Goal: Transaction & Acquisition: Purchase product/service

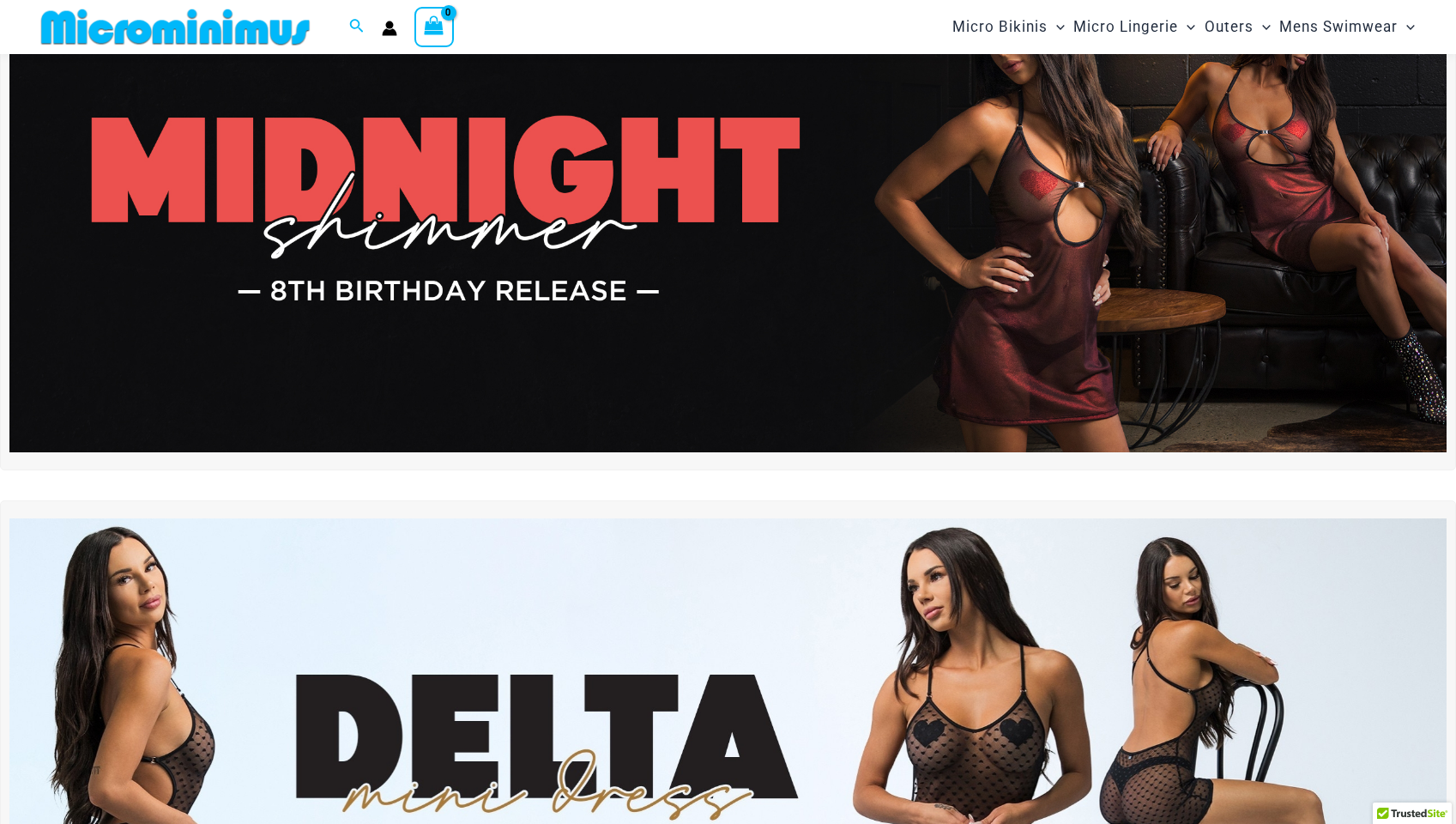
scroll to position [29, 0]
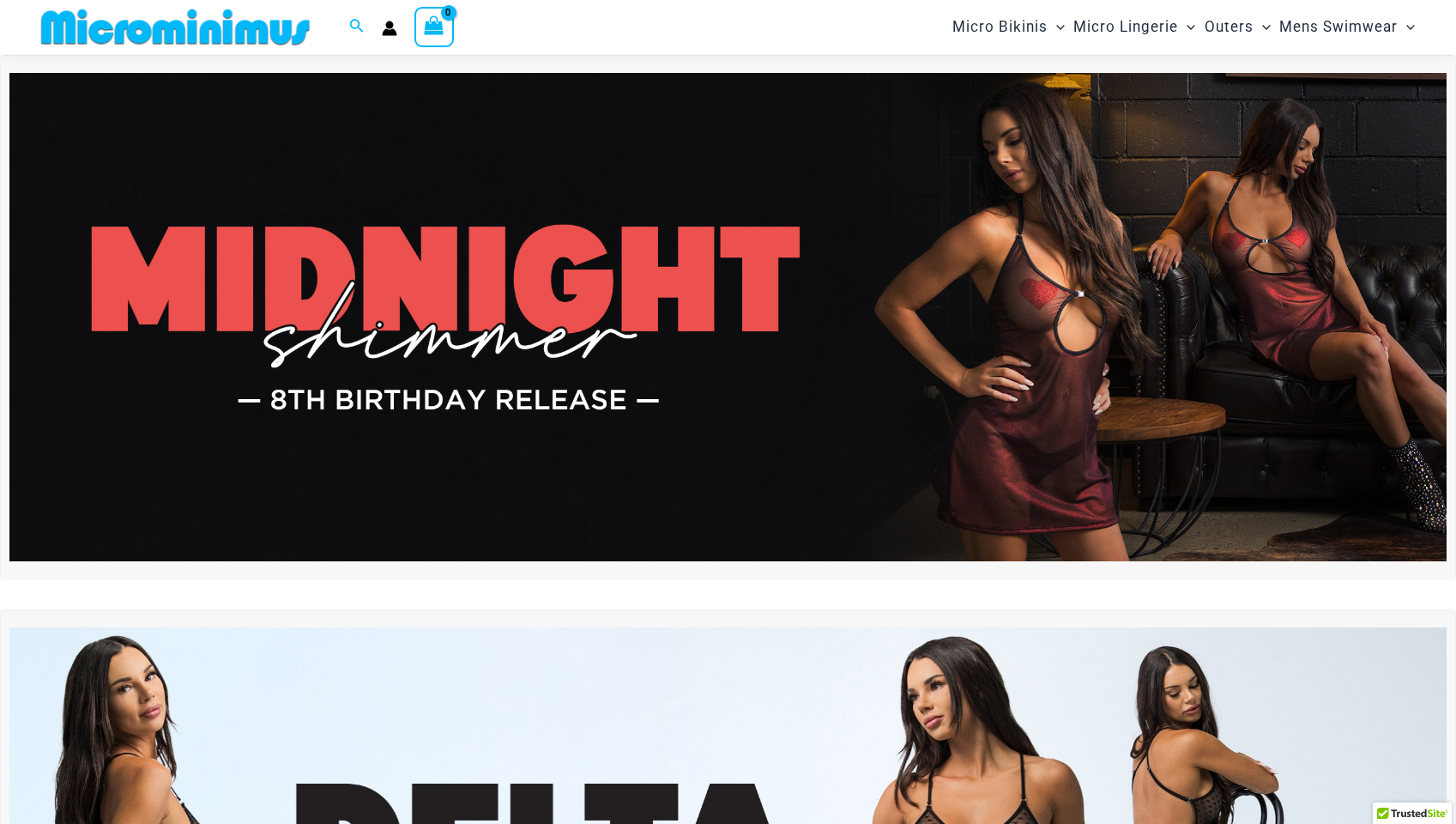
click at [731, 322] on img at bounding box center [728, 317] width 1437 height 489
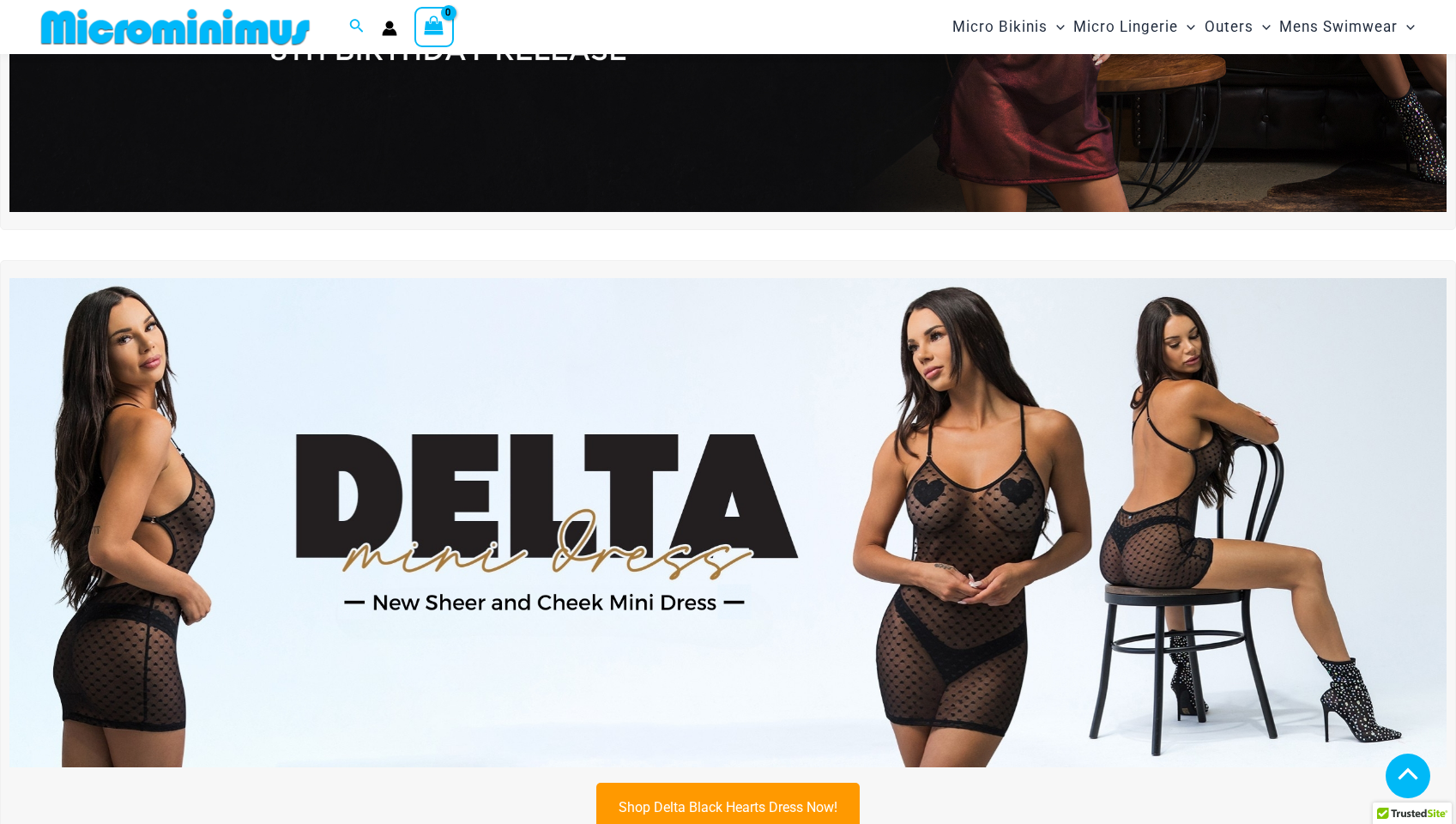
scroll to position [617, 0]
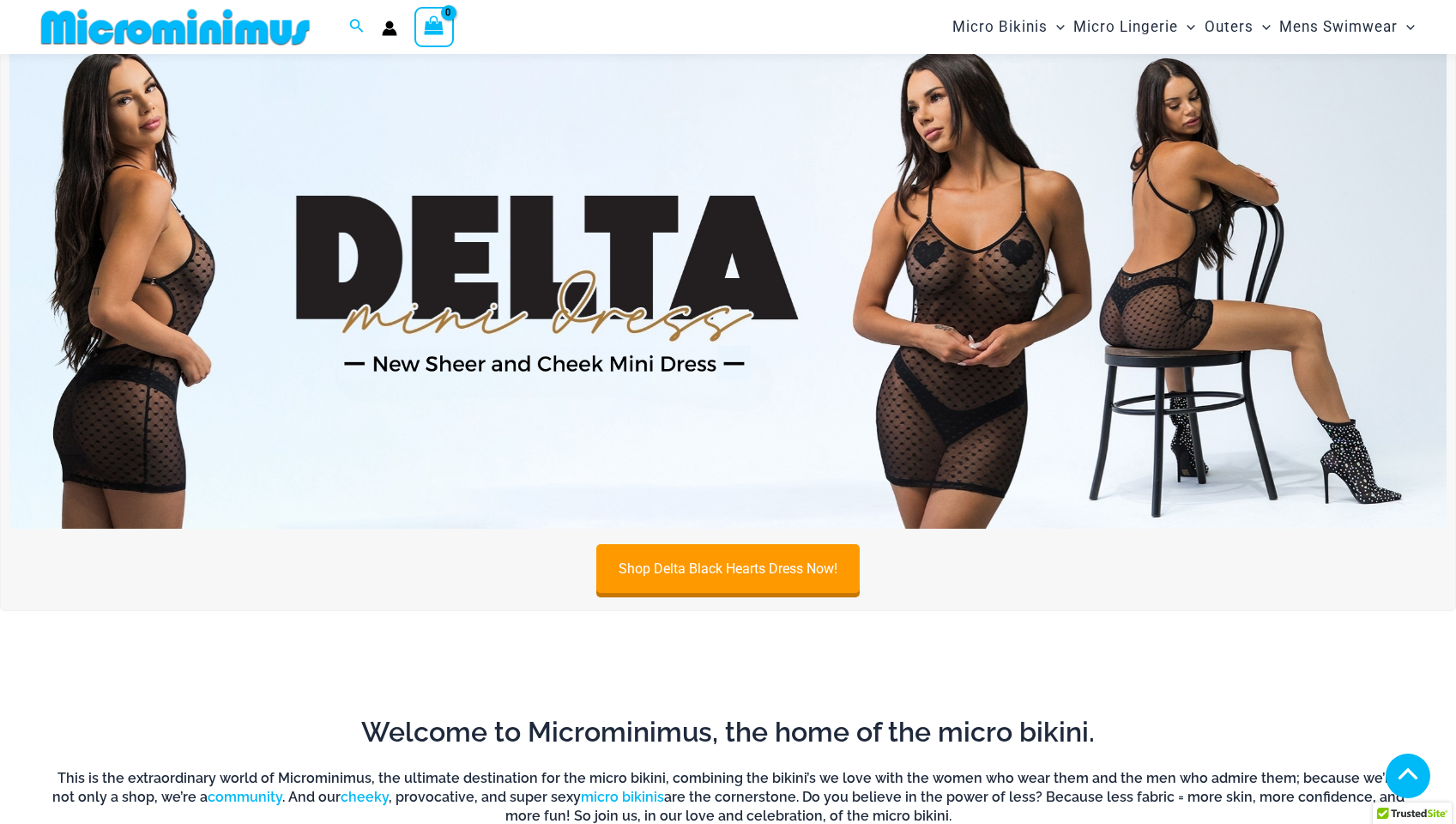
click at [770, 358] on img at bounding box center [728, 284] width 1437 height 489
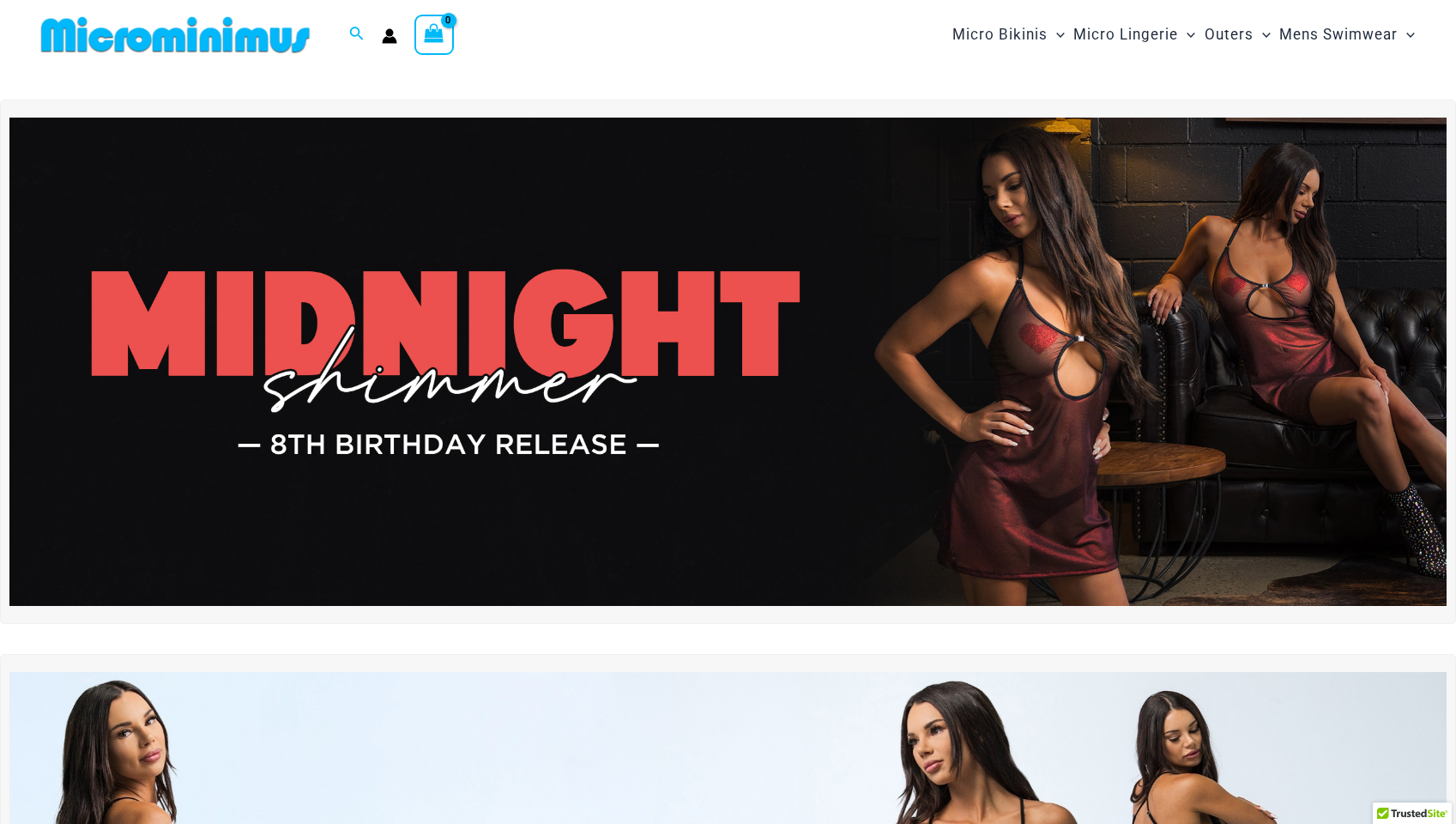
scroll to position [0, 0]
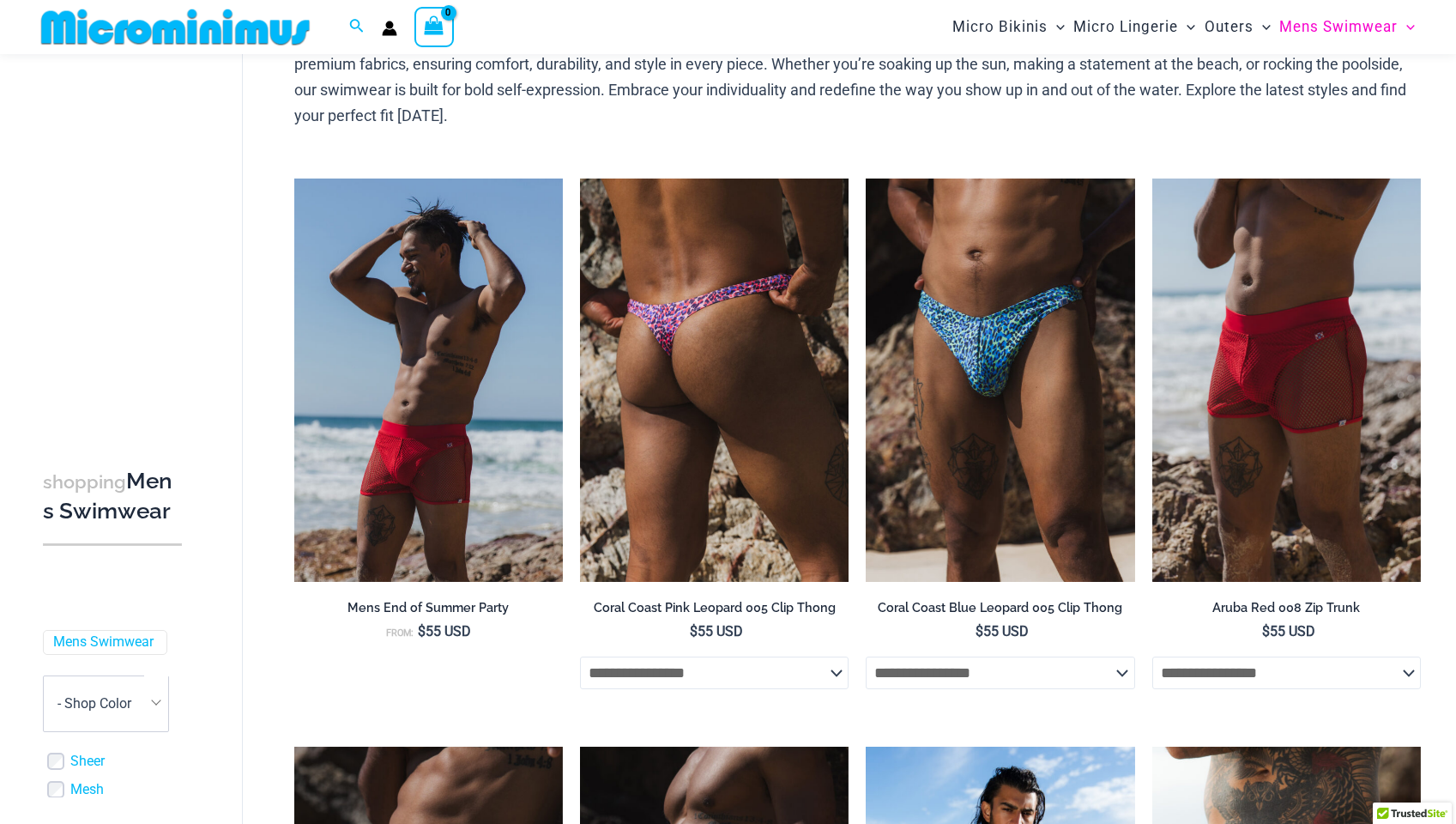
scroll to position [138, 0]
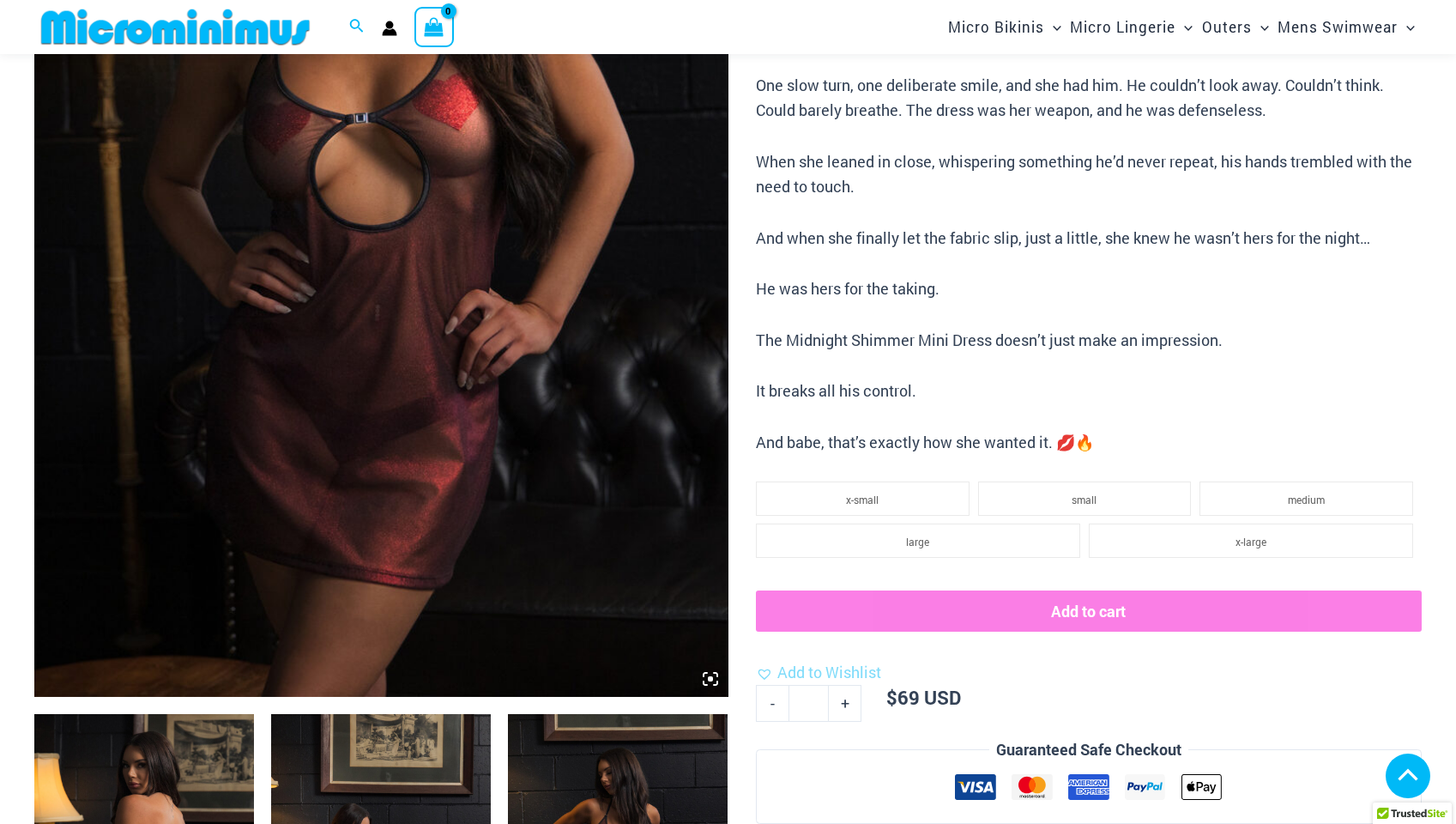
scroll to position [674, 0]
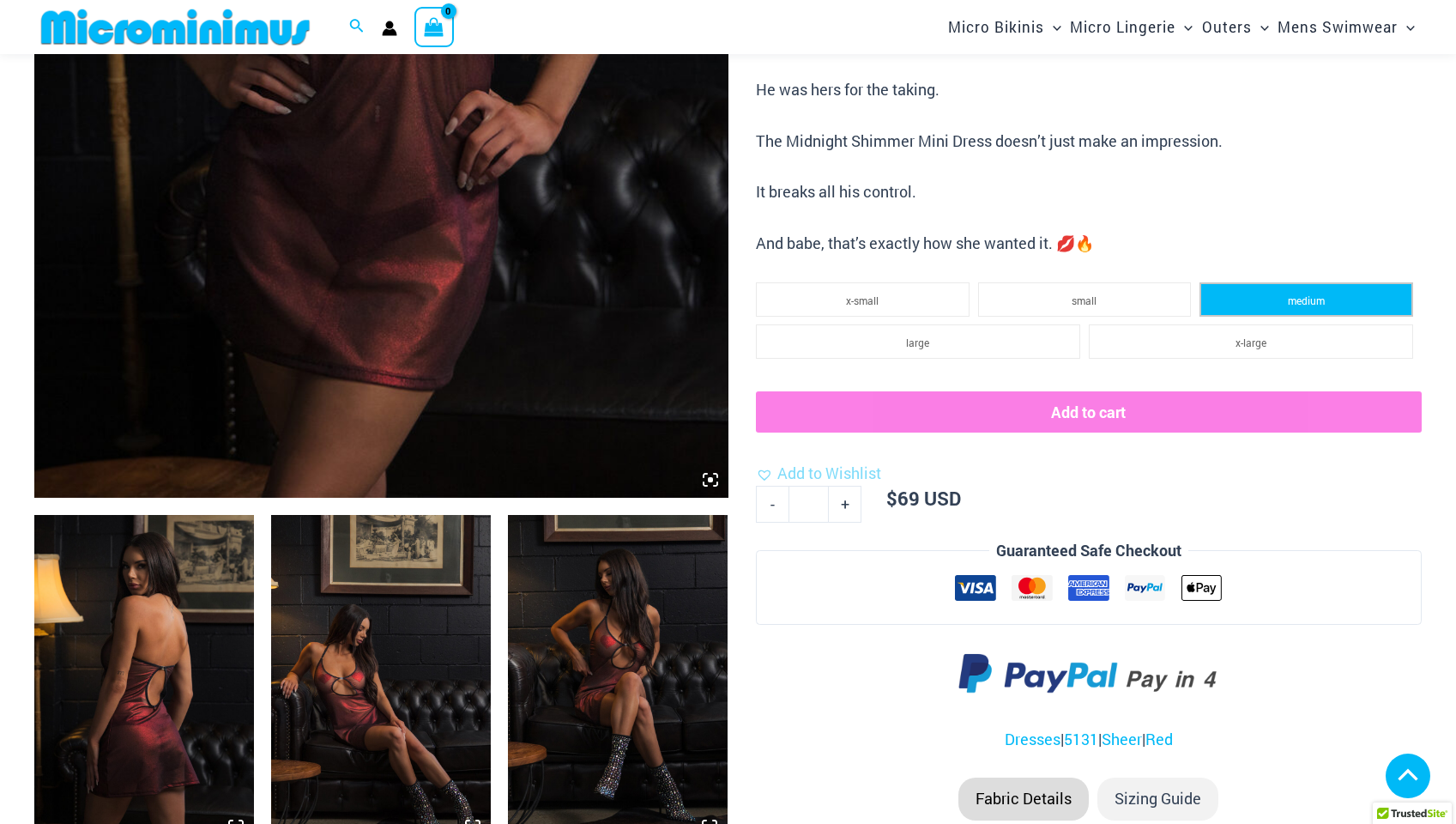
click at [1292, 293] on span "medium" at bounding box center [1306, 300] width 37 height 14
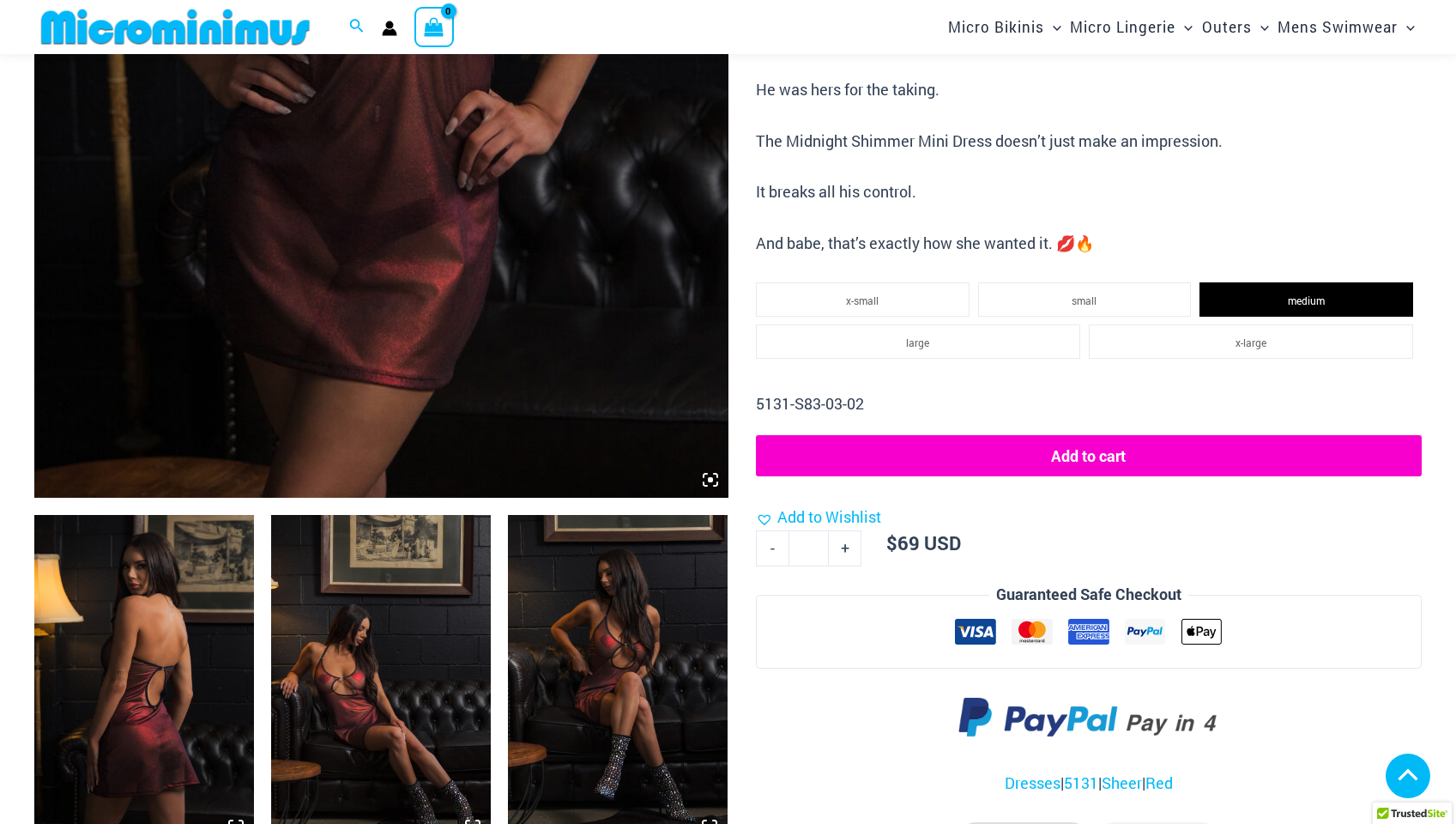
click at [1212, 439] on button "Add to cart" at bounding box center [1089, 456] width 666 height 41
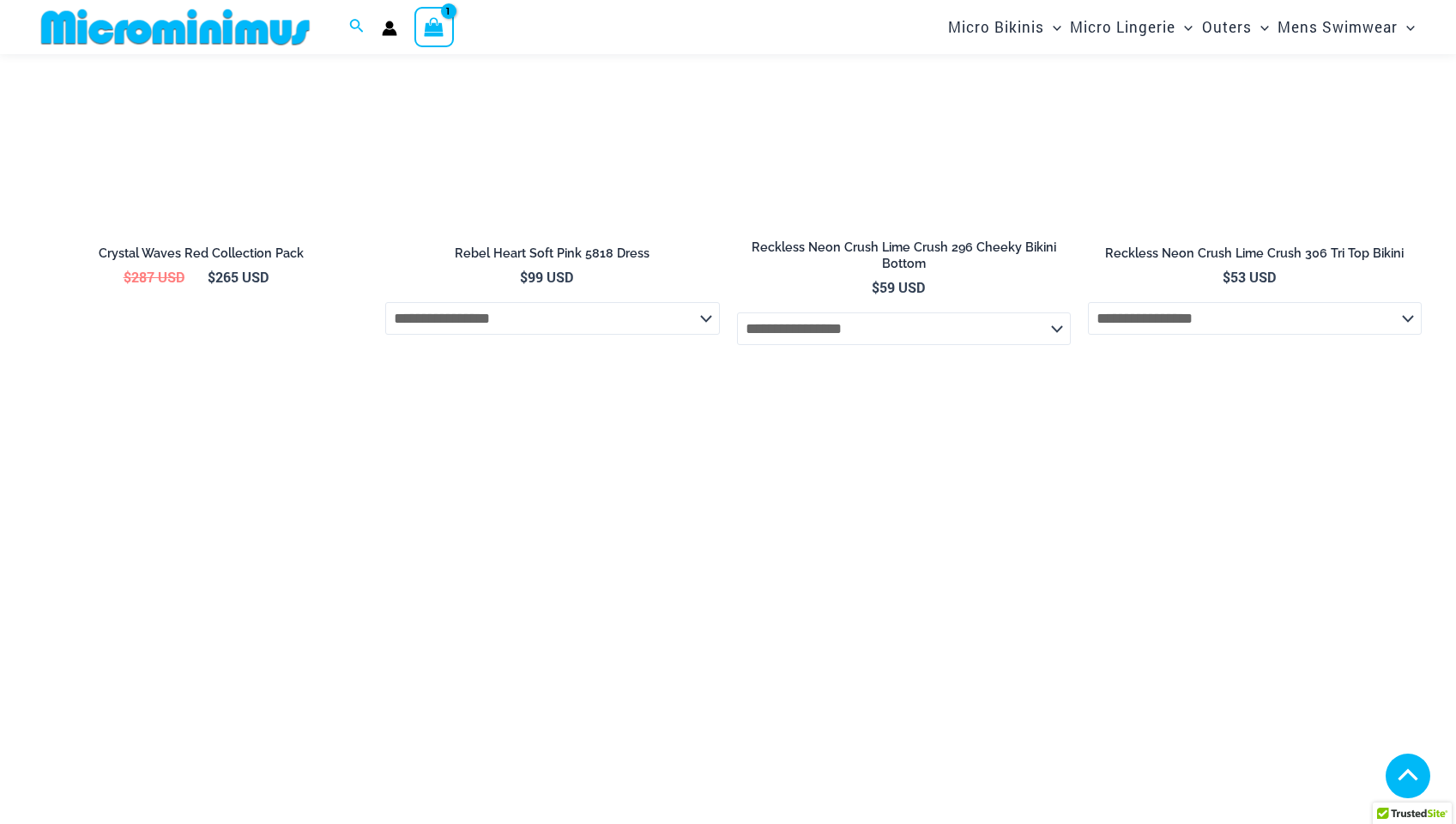
scroll to position [2900, 0]
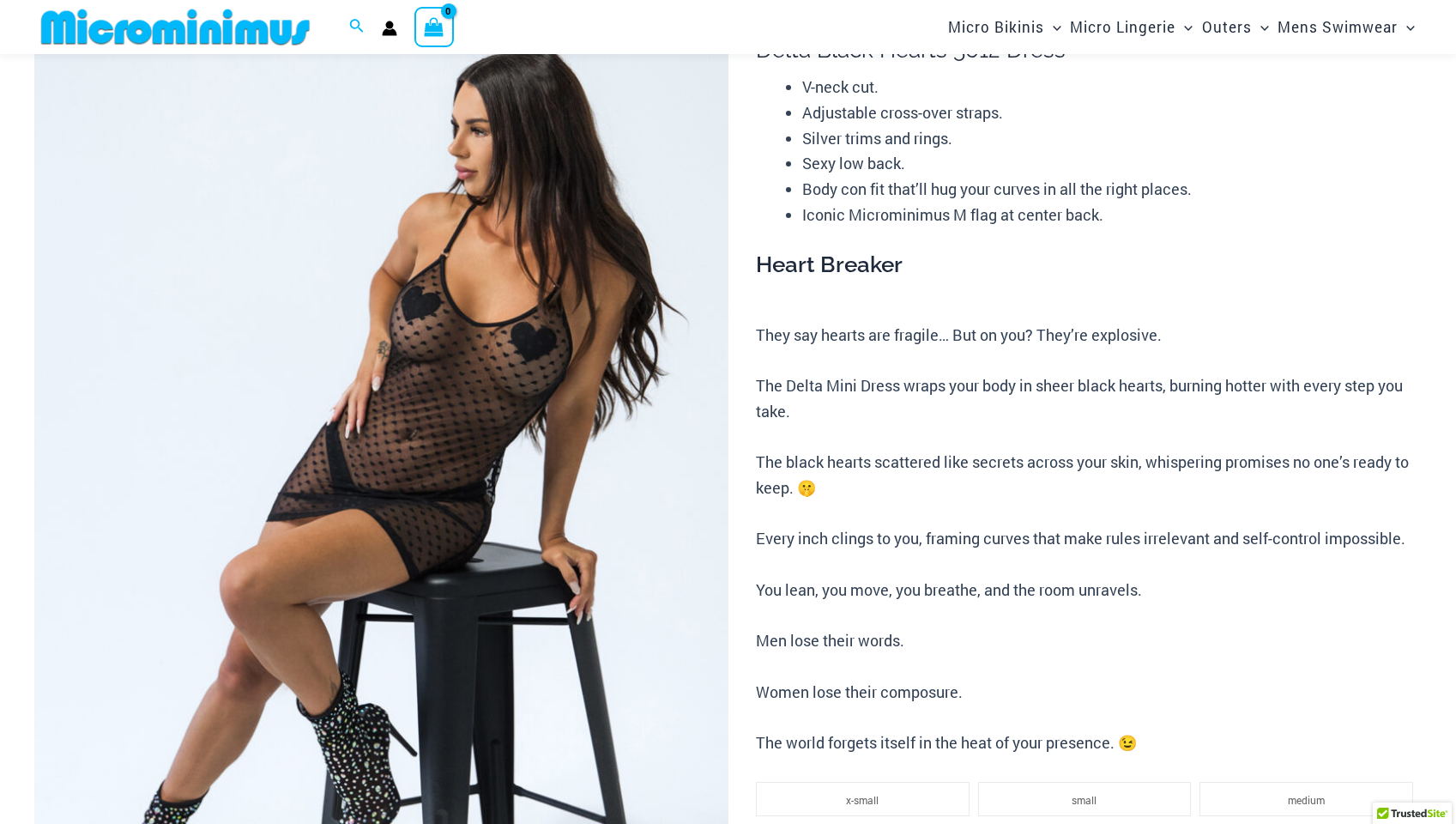
scroll to position [344, 0]
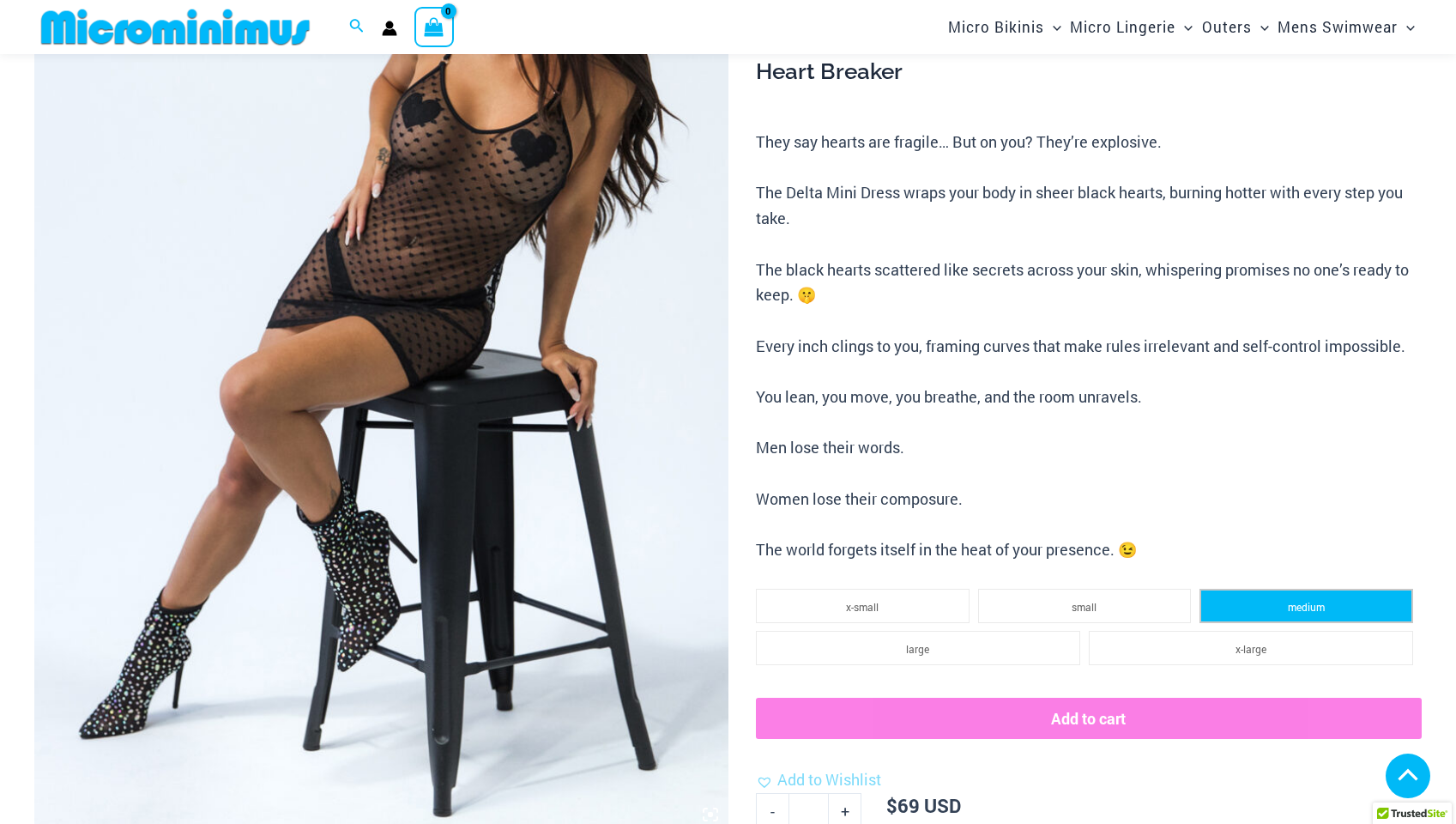
click at [1281, 588] on li "medium" at bounding box center [1306, 606] width 213 height 34
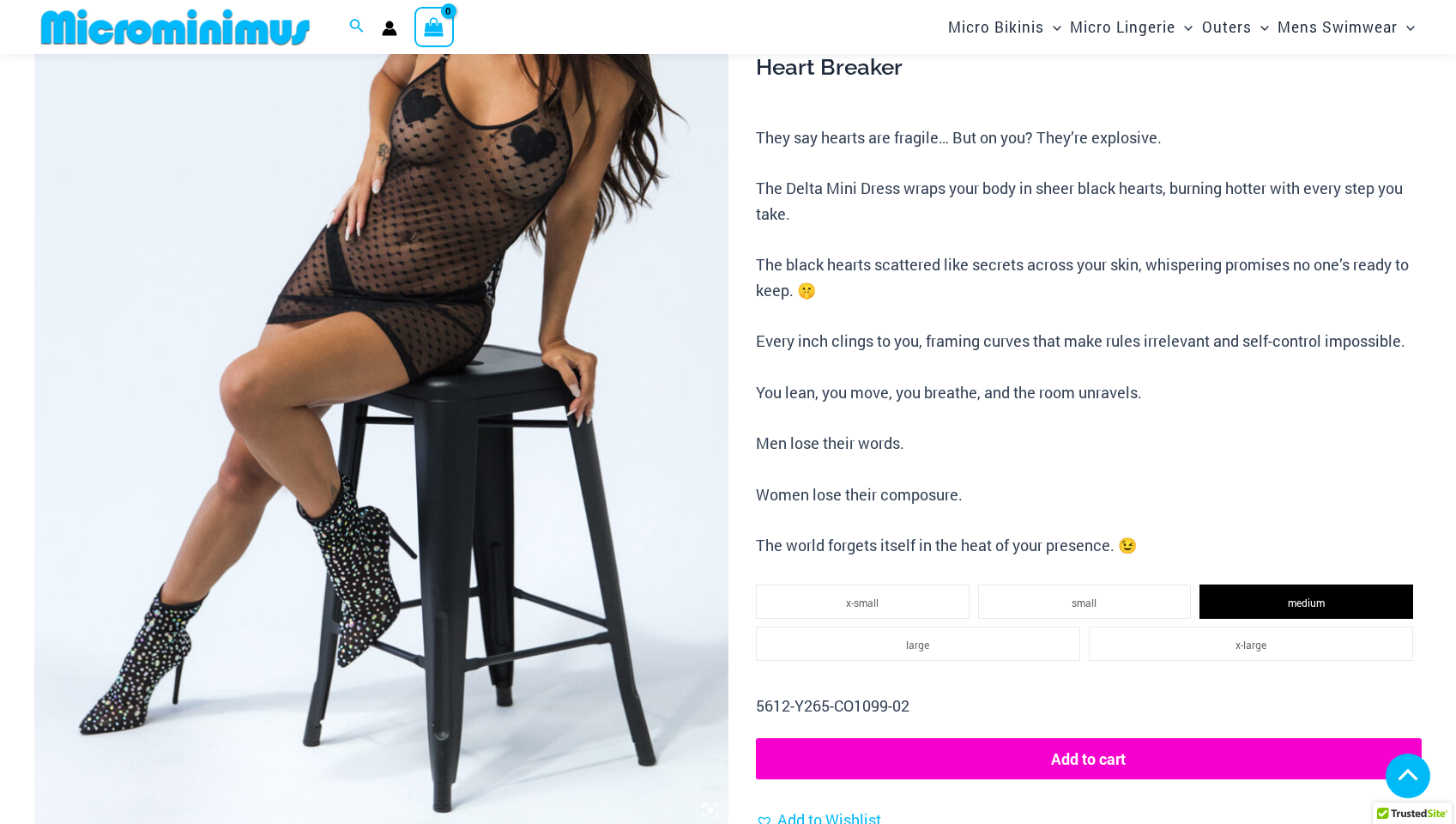
click at [1229, 756] on button "Add to cart" at bounding box center [1089, 759] width 666 height 41
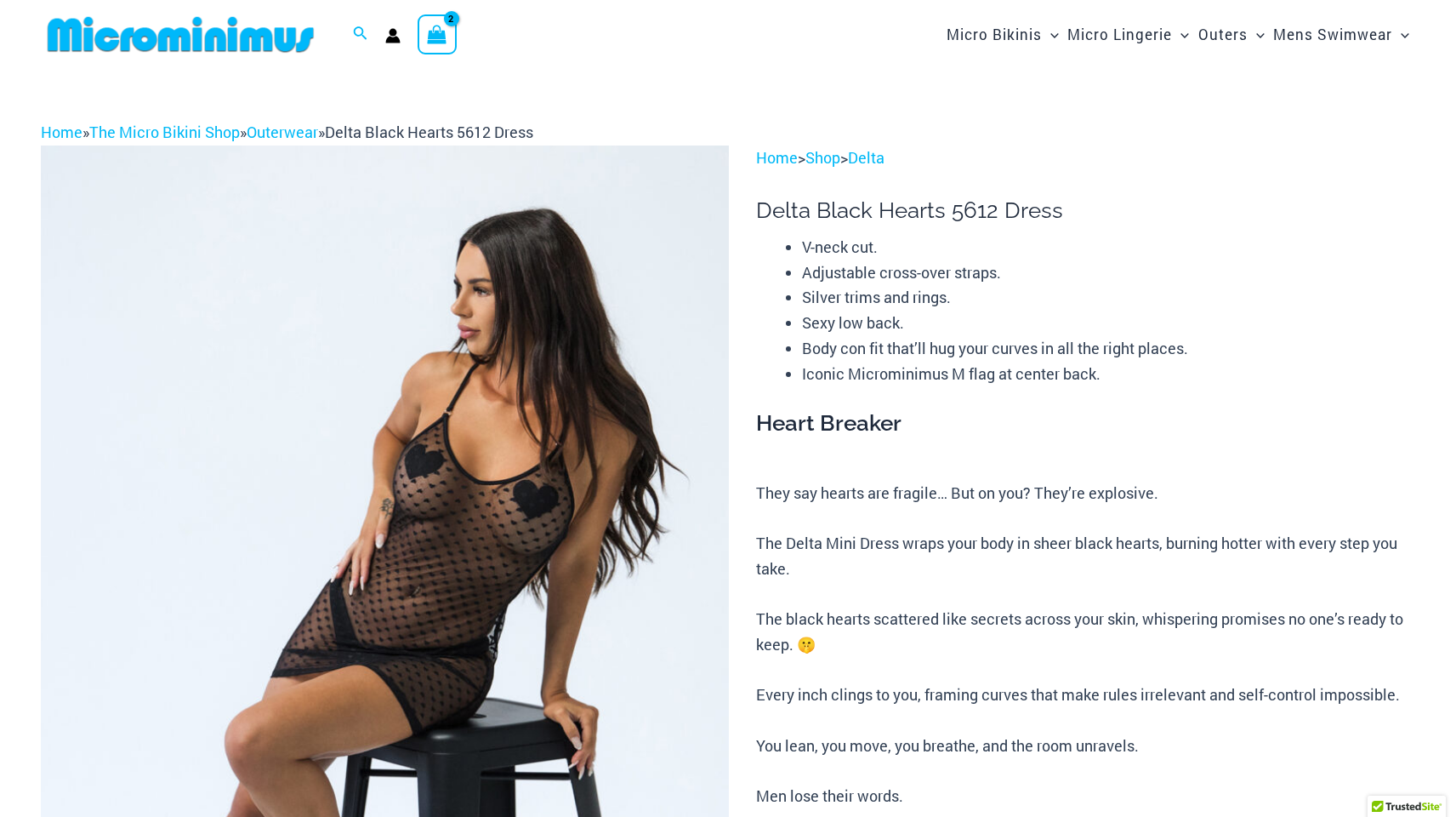
scroll to position [0, 0]
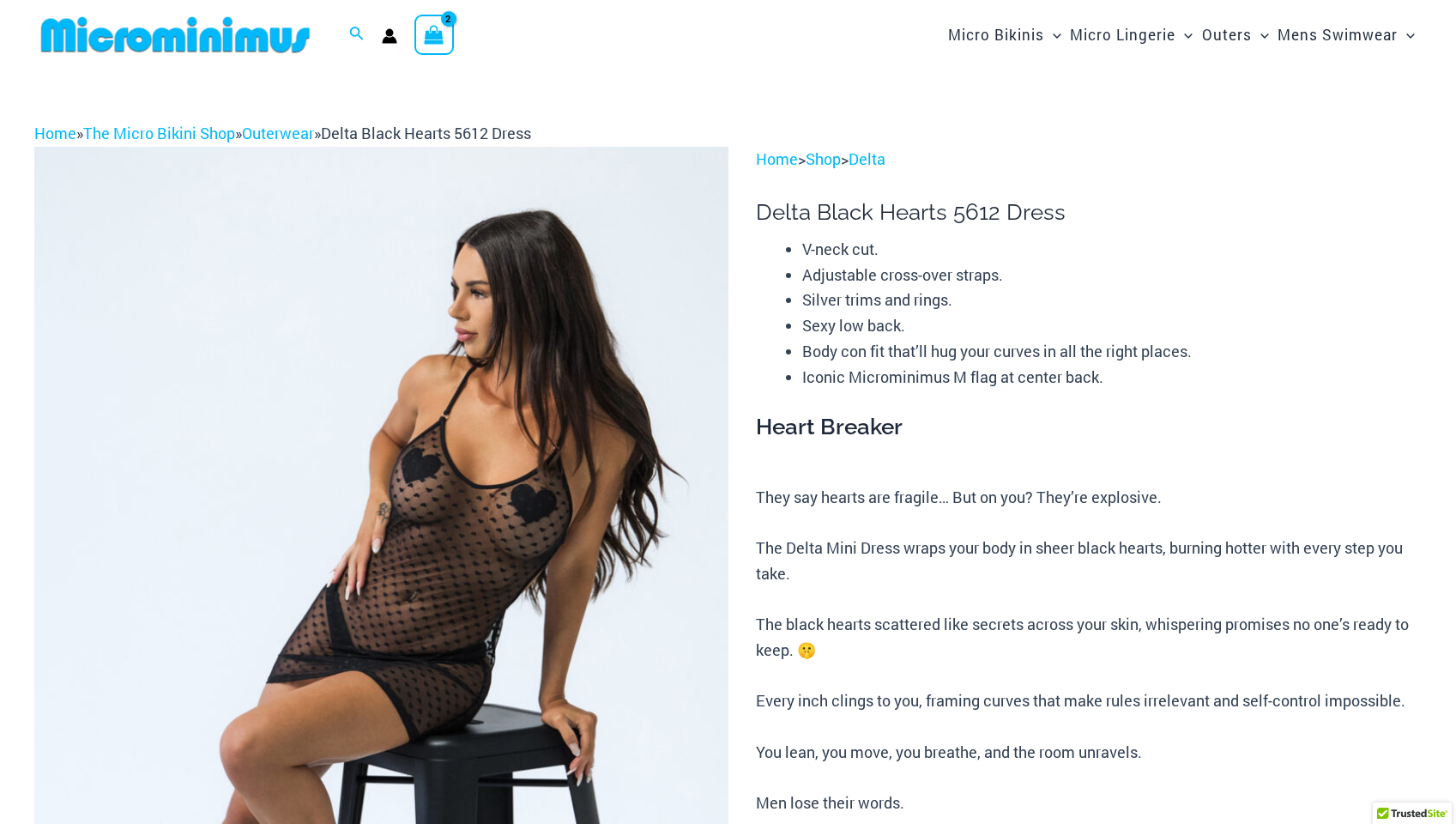
click at [434, 11] on div "Search for: Search Search Dashboard Orders Addresses Gift Cards Payment methods…" at bounding box center [361, 34] width 654 height 70
click at [438, 26] on icon "View Shopping Cart, 2 items" at bounding box center [433, 34] width 20 height 20
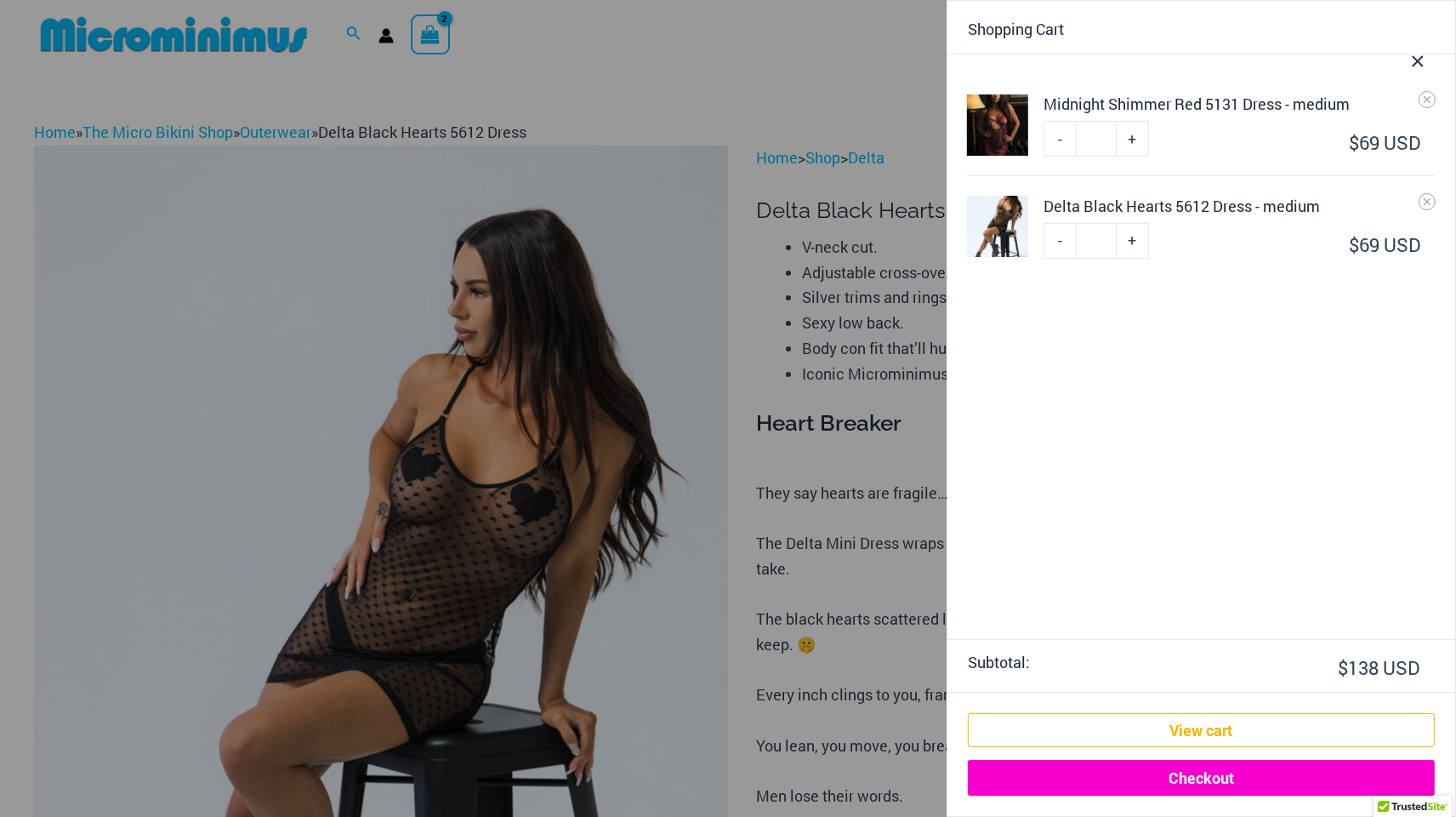
click at [1133, 771] on link "Checkout" at bounding box center [1201, 778] width 467 height 36
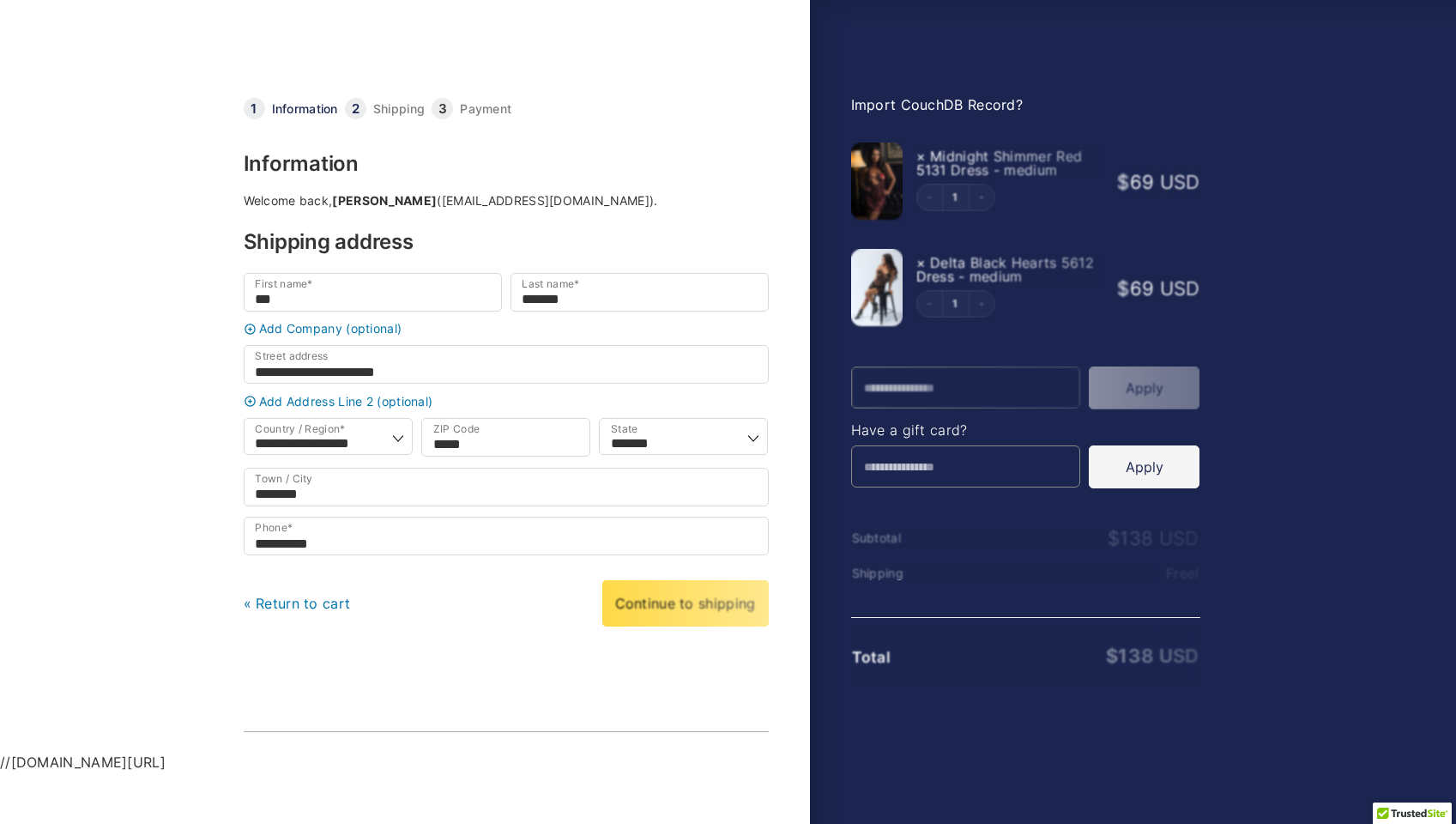
select select "**"
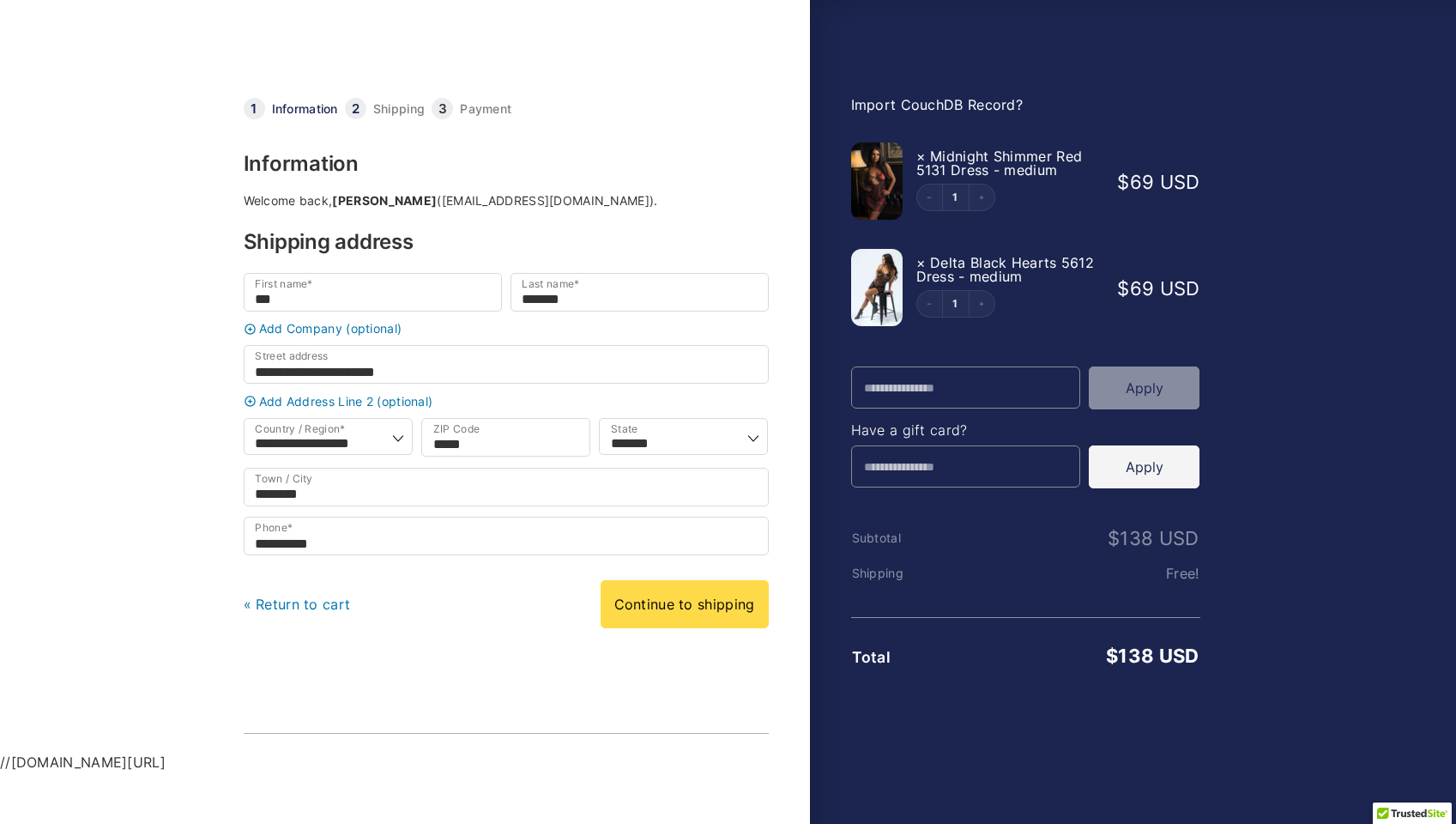
click at [903, 102] on link "Import CouchDB Record?" at bounding box center [937, 105] width 173 height 17
click at [705, 610] on link "Continue to shipping" at bounding box center [685, 604] width 169 height 48
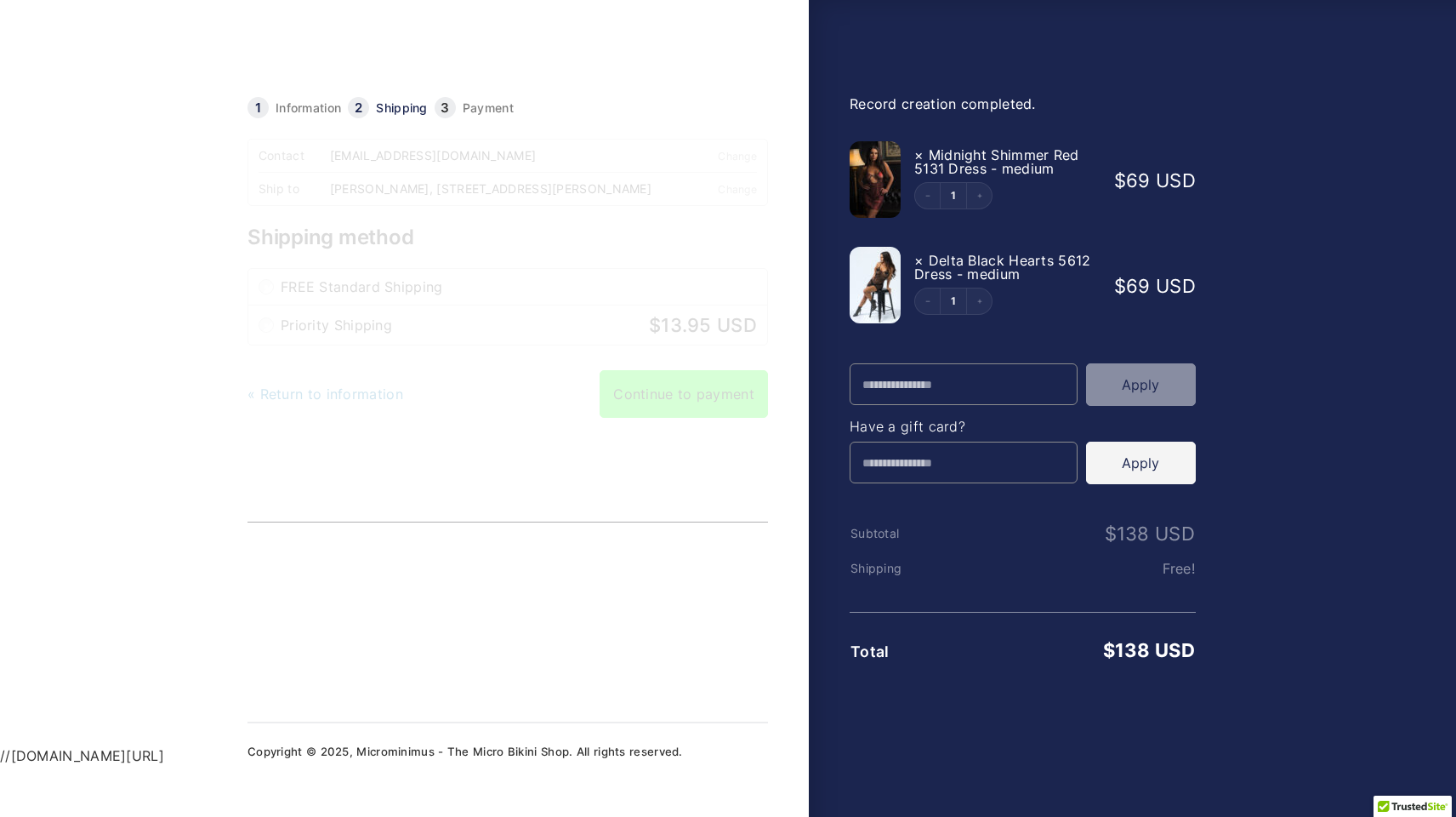
click at [664, 414] on link "Continue to payment" at bounding box center [684, 394] width 169 height 48
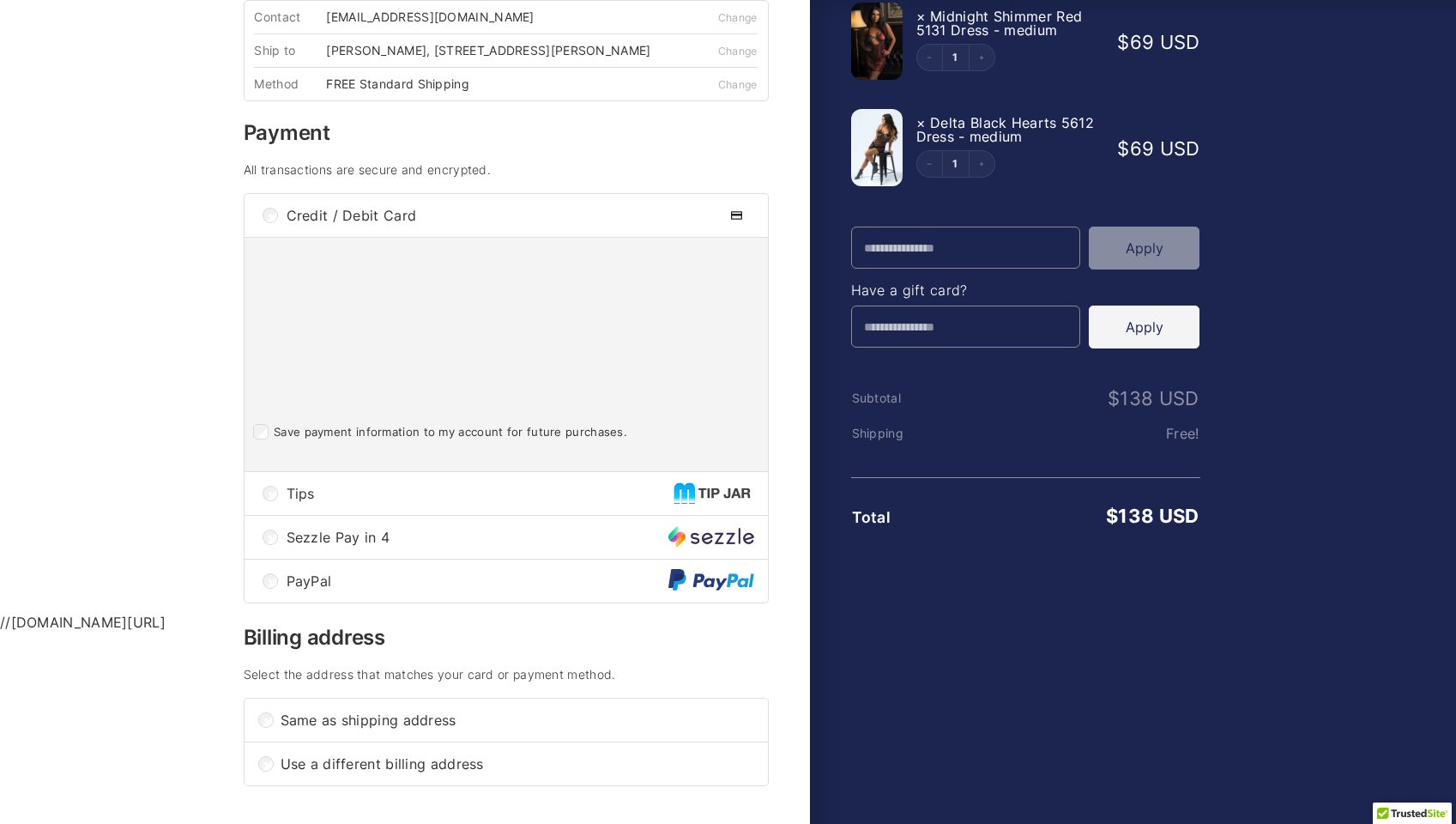
scroll to position [240, 0]
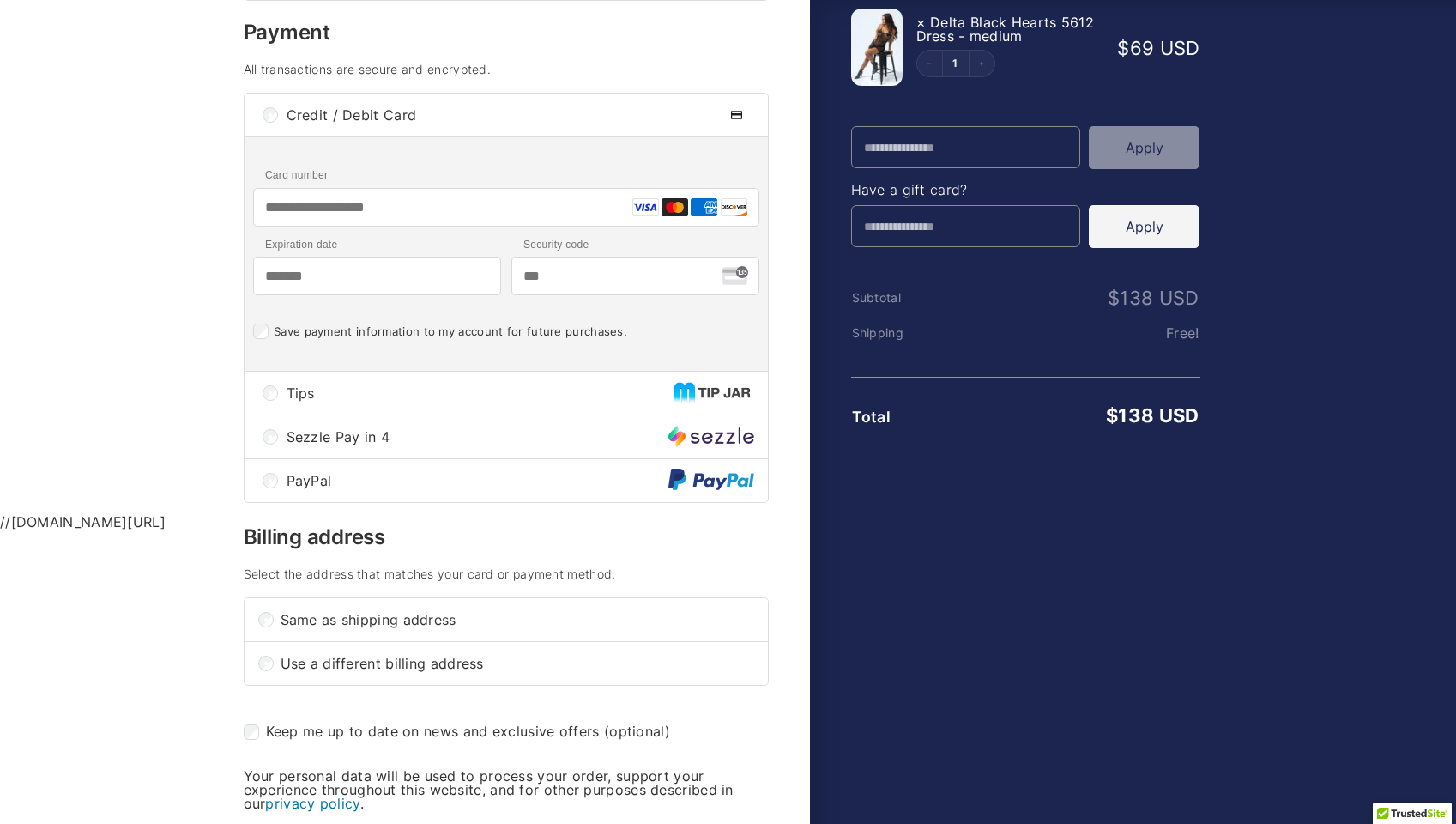
click at [561, 488] on span "PayPal" at bounding box center [477, 481] width 382 height 14
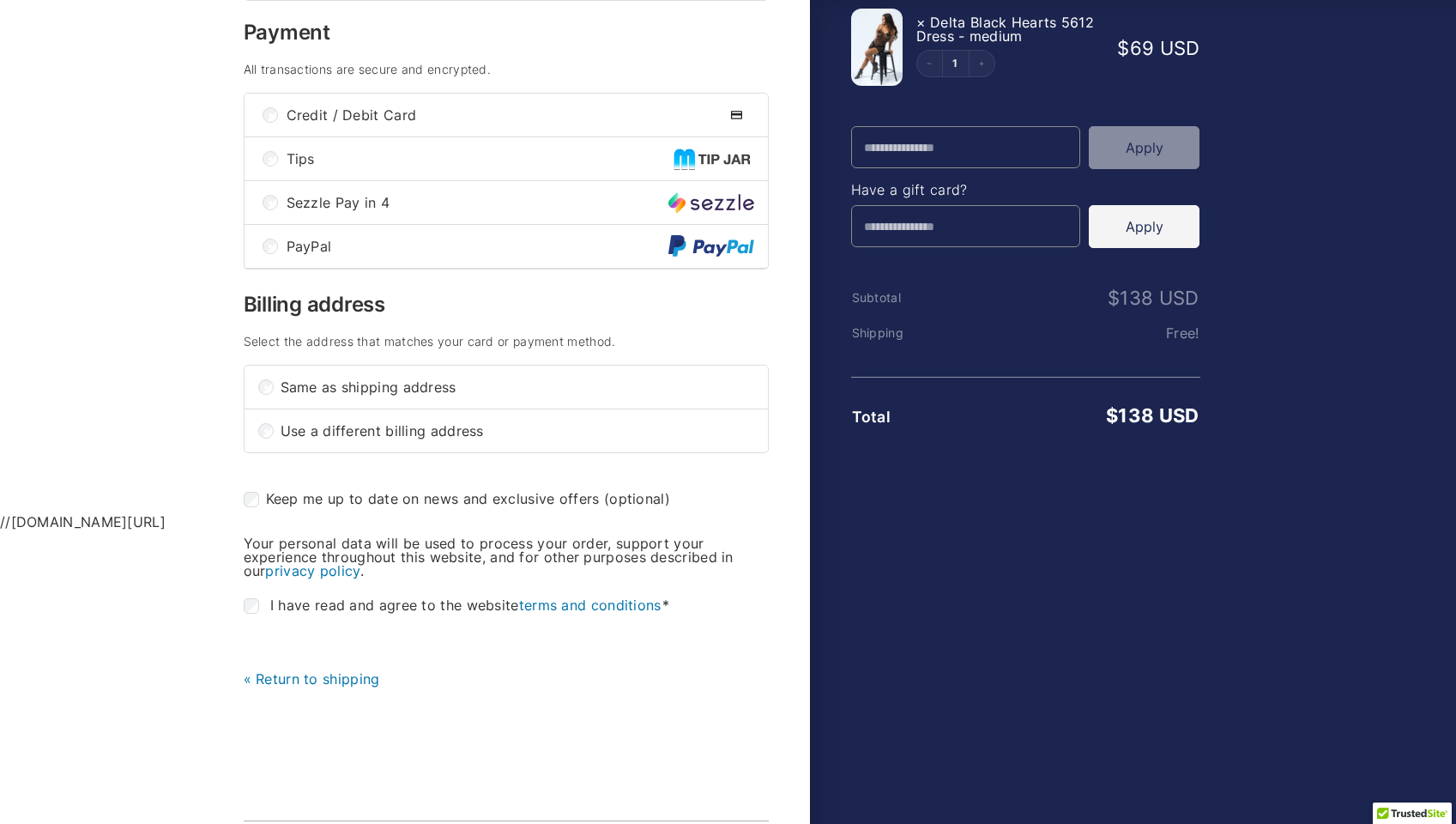
click at [525, 116] on div "Credit / Debit Card" at bounding box center [506, 115] width 524 height 43
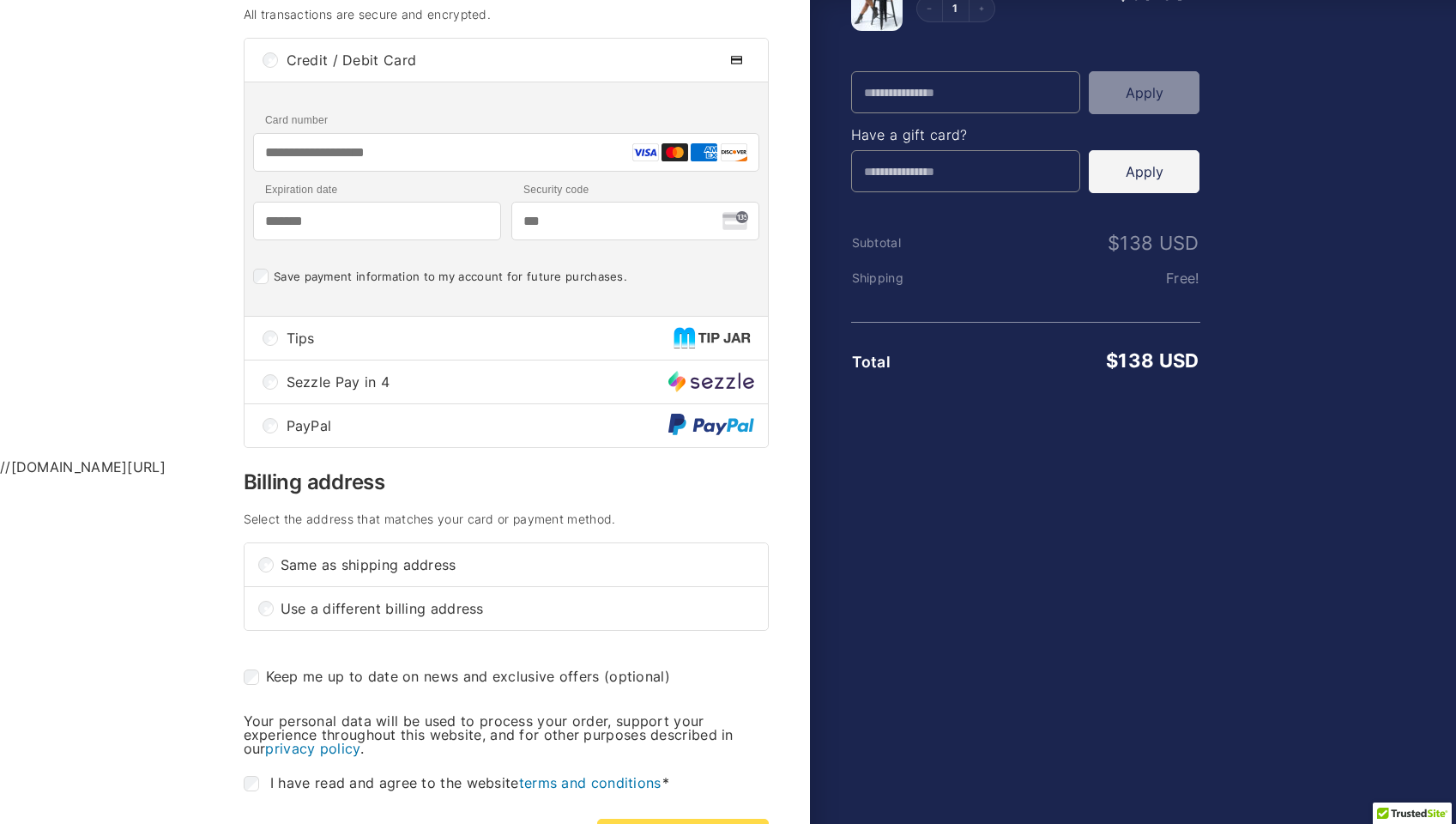
scroll to position [405, 0]
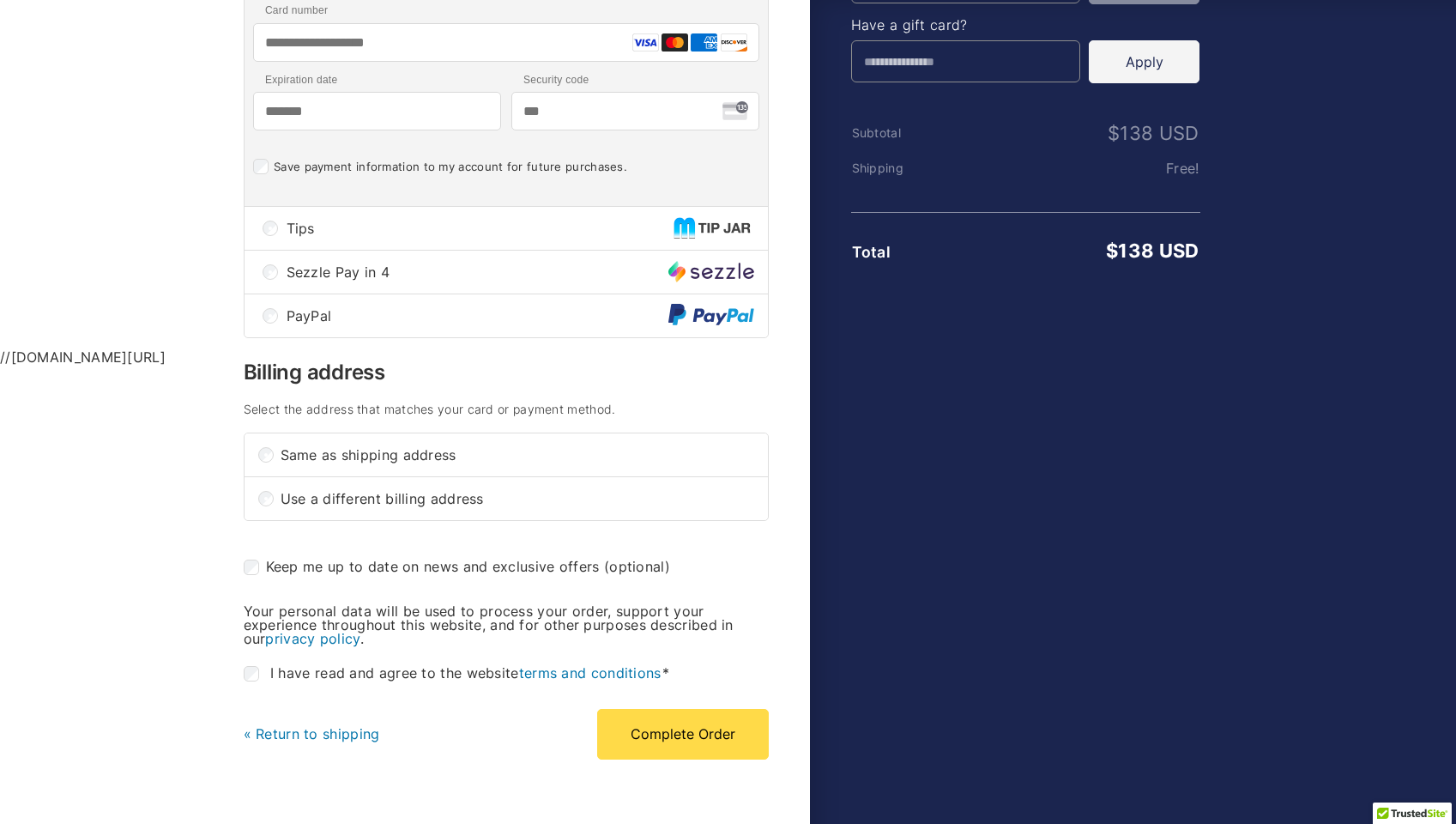
click at [458, 323] on span "PayPal" at bounding box center [477, 316] width 382 height 14
